Goal: Check status: Check status

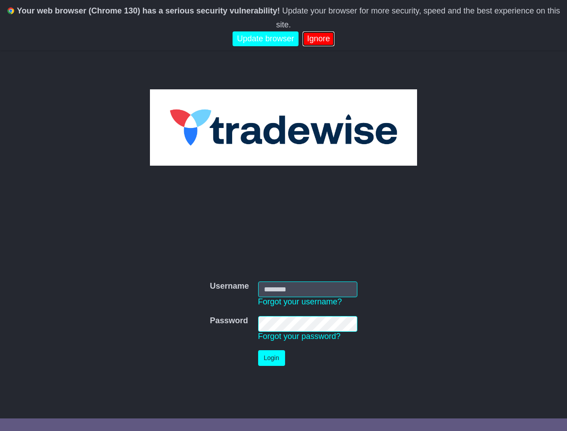
click at [316, 31] on link "Ignore" at bounding box center [319, 38] width 32 height 15
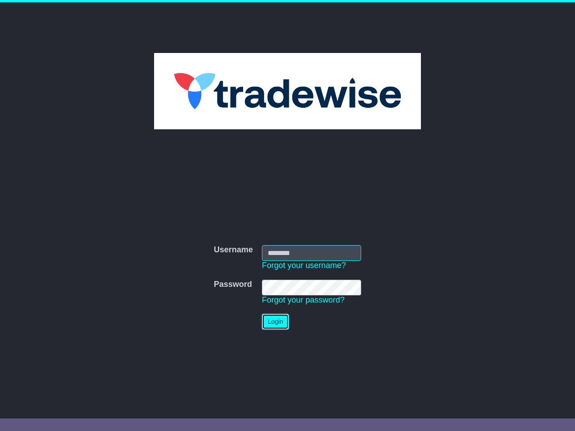
click at [284, 324] on button "Login" at bounding box center [275, 322] width 27 height 16
click at [300, 302] on link "Forgot your password?" at bounding box center [303, 299] width 83 height 9
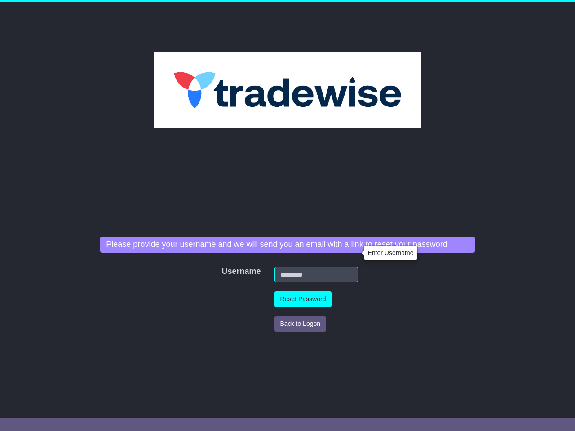
click at [300, 336] on div "Username Username Forgot your username? Password Password Forgot your password?…" at bounding box center [287, 280] width 383 height 240
click at [272, 358] on div "Username Username Forgot your username? Password Password Forgot your password?…" at bounding box center [287, 280] width 383 height 240
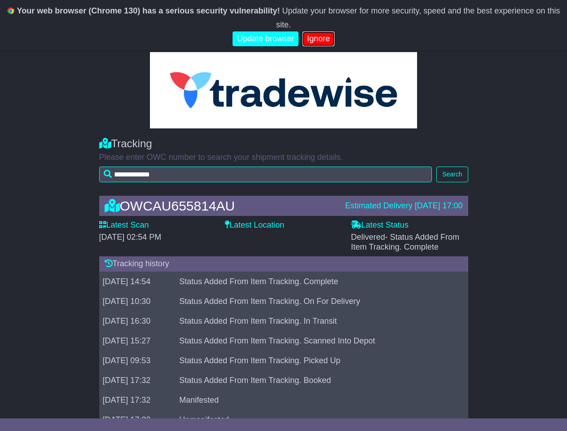
click at [316, 31] on link "Ignore" at bounding box center [319, 38] width 32 height 15
